Goal: Task Accomplishment & Management: Manage account settings

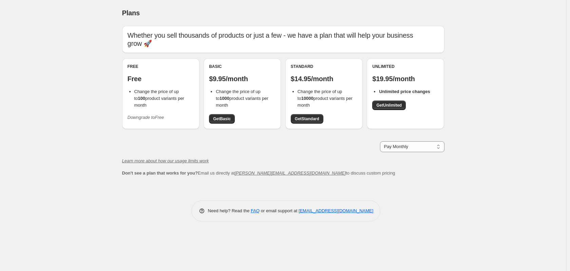
click at [154, 115] on icon "Downgrade to Free" at bounding box center [146, 117] width 37 height 5
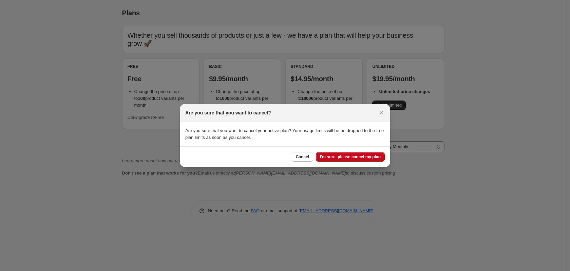
drag, startPoint x: 310, startPoint y: 157, endPoint x: 95, endPoint y: 165, distance: 215.5
click at [309, 157] on span "Cancel" at bounding box center [302, 156] width 13 height 5
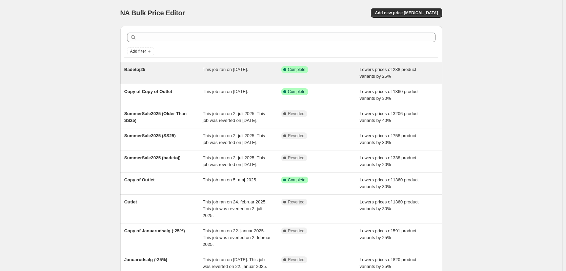
click at [269, 73] on div "This job ran on [DATE]." at bounding box center [242, 73] width 79 height 14
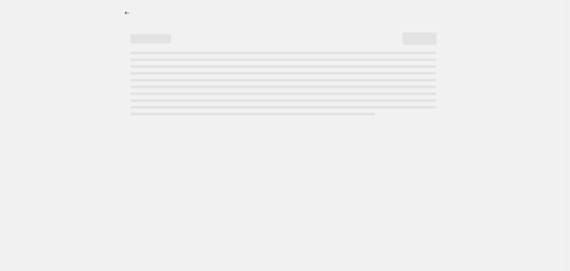
select select "percentage"
select select "collection"
select select "product_status"
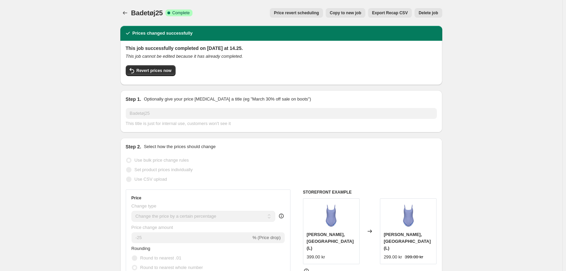
click at [321, 237] on span "Bella Swimsuit, English Manor (L)" at bounding box center [330, 241] width 47 height 19
copy span "Bella Swimsuit, English Manor (L)"
click at [148, 68] on span "Revert prices now" at bounding box center [154, 70] width 35 height 5
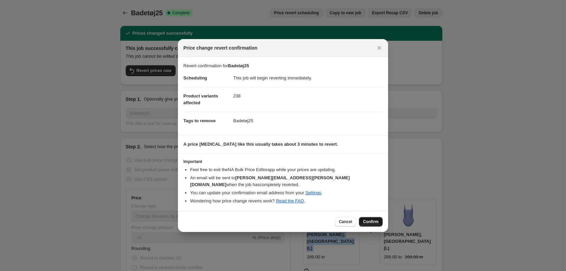
click at [371, 220] on span "Confirm" at bounding box center [371, 221] width 16 height 5
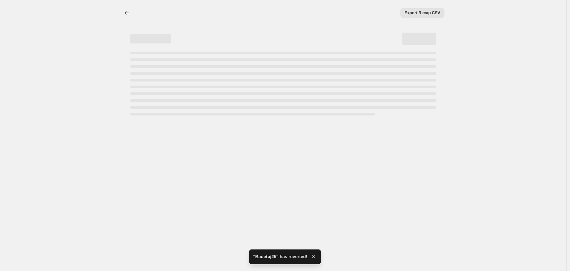
select select "percentage"
select select "collection"
select select "product_status"
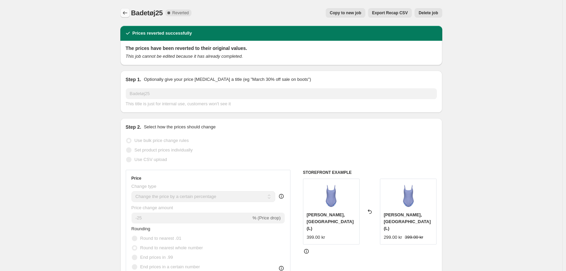
click at [127, 14] on icon "Price change jobs" at bounding box center [125, 12] width 7 height 7
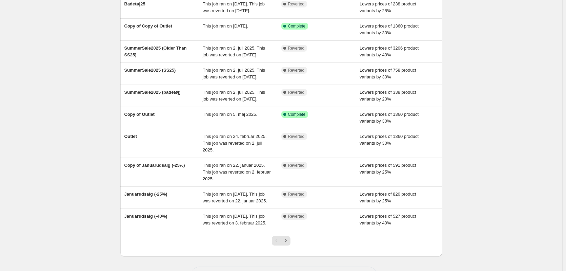
scroll to position [68, 0]
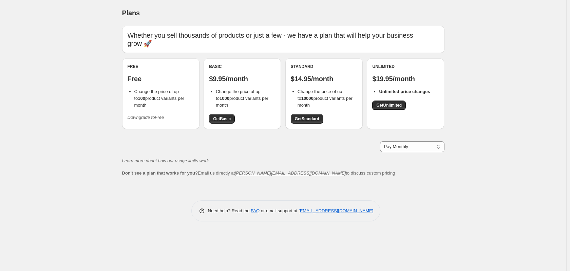
click at [154, 114] on button "Downgrade to Free" at bounding box center [145, 117] width 45 height 11
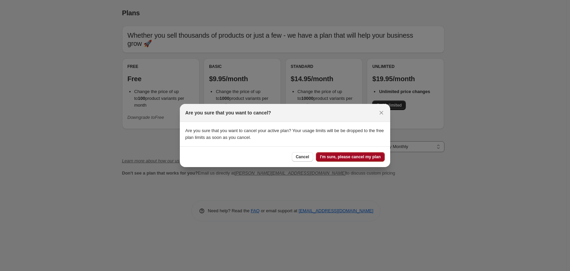
click at [364, 160] on button "I'm sure, please cancel my plan" at bounding box center [350, 156] width 69 height 9
